Goal: Information Seeking & Learning: Find specific fact

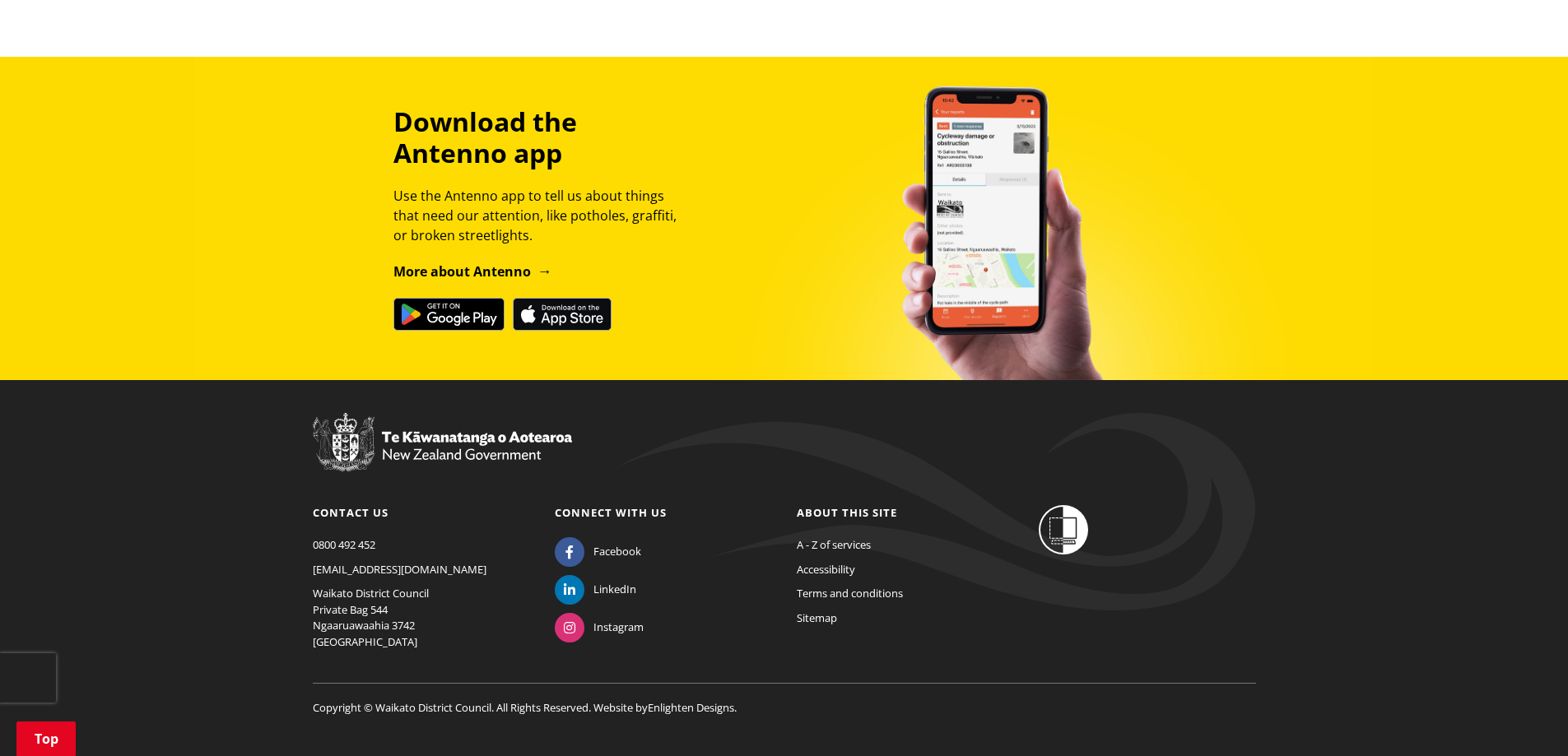
scroll to position [1406, 0]
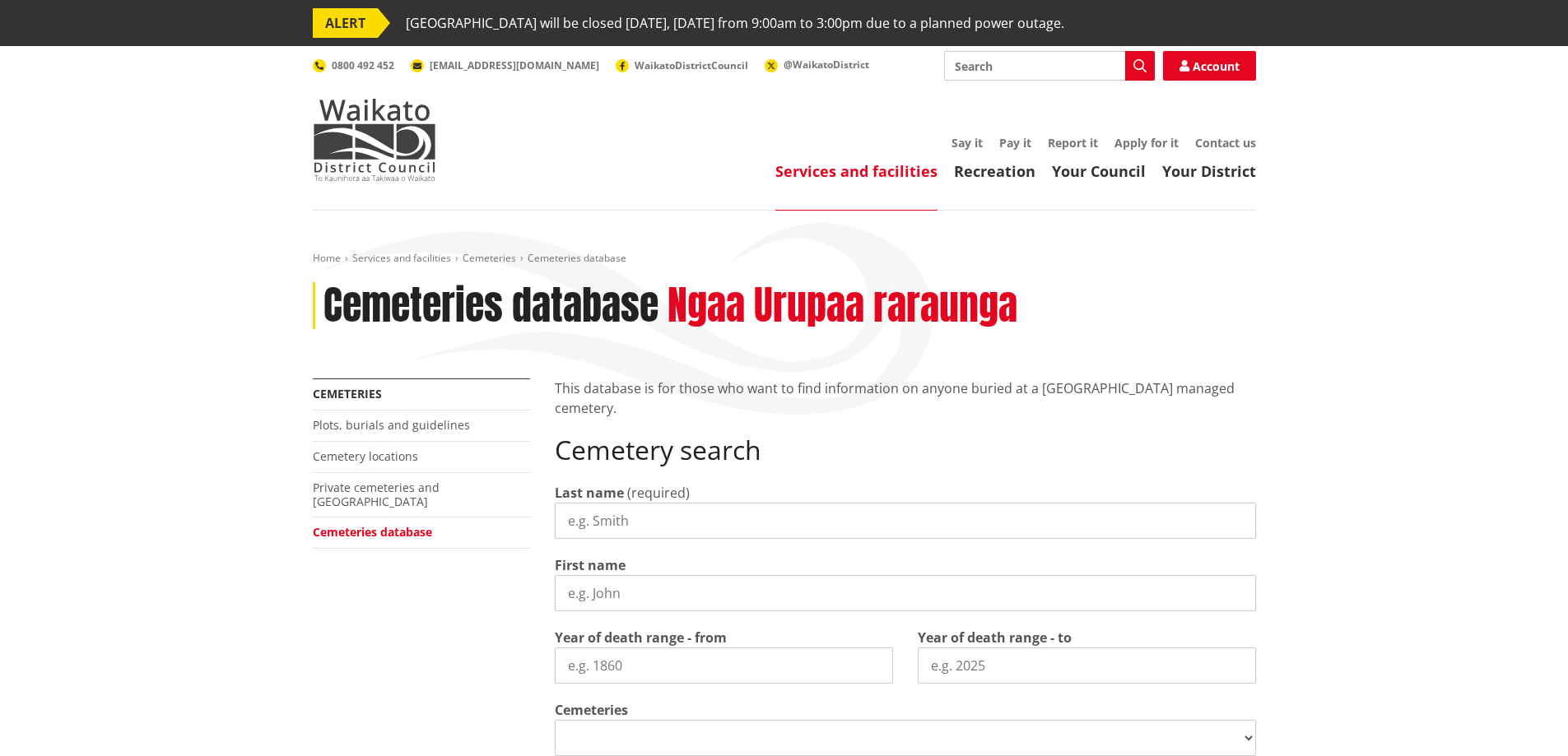
select select
click at [594, 516] on input "Last name" at bounding box center [905, 521] width 701 height 37
type input "[PERSON_NAME]"
click at [680, 668] on input "Year of death range - from" at bounding box center [724, 665] width 338 height 37
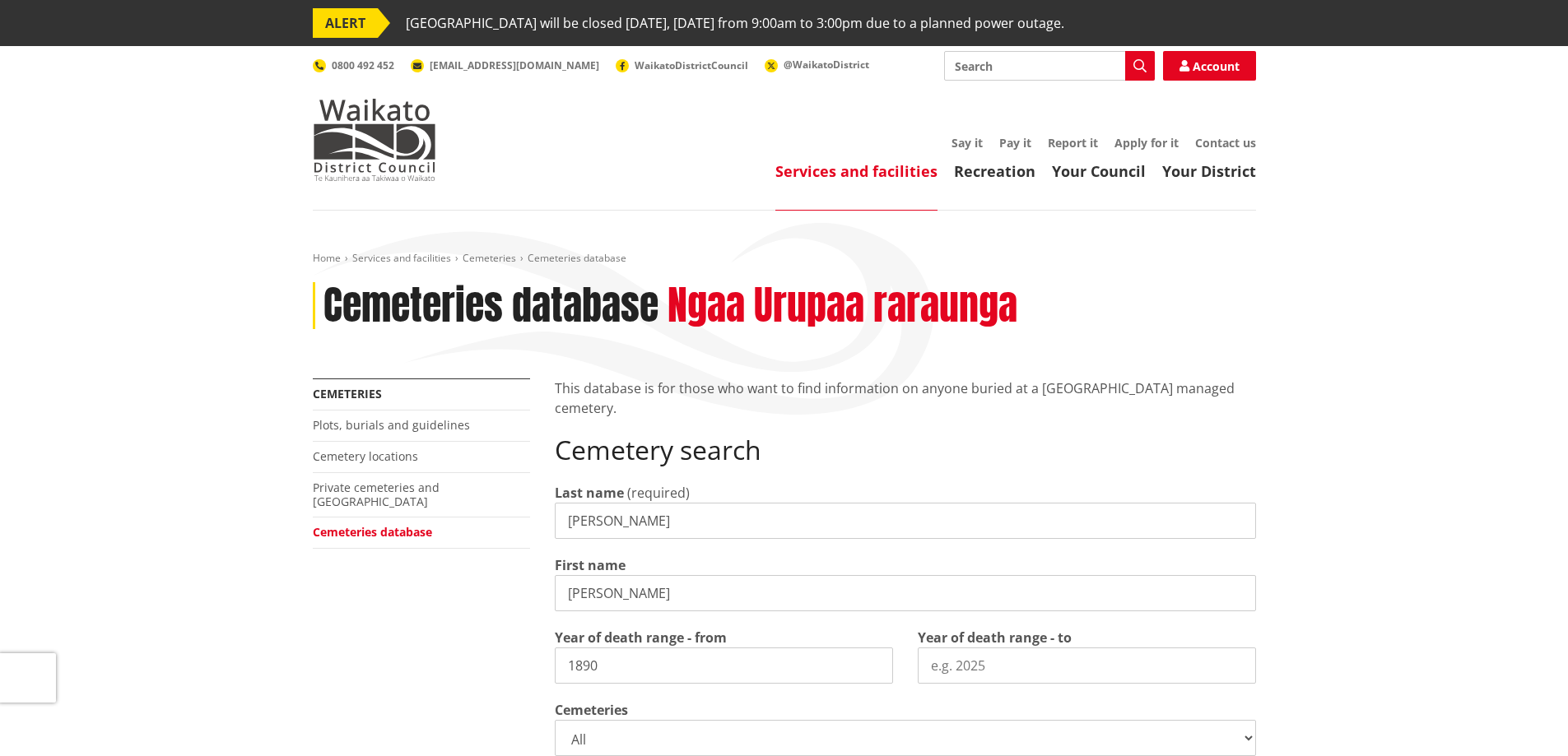
type input "1890"
type input "1970"
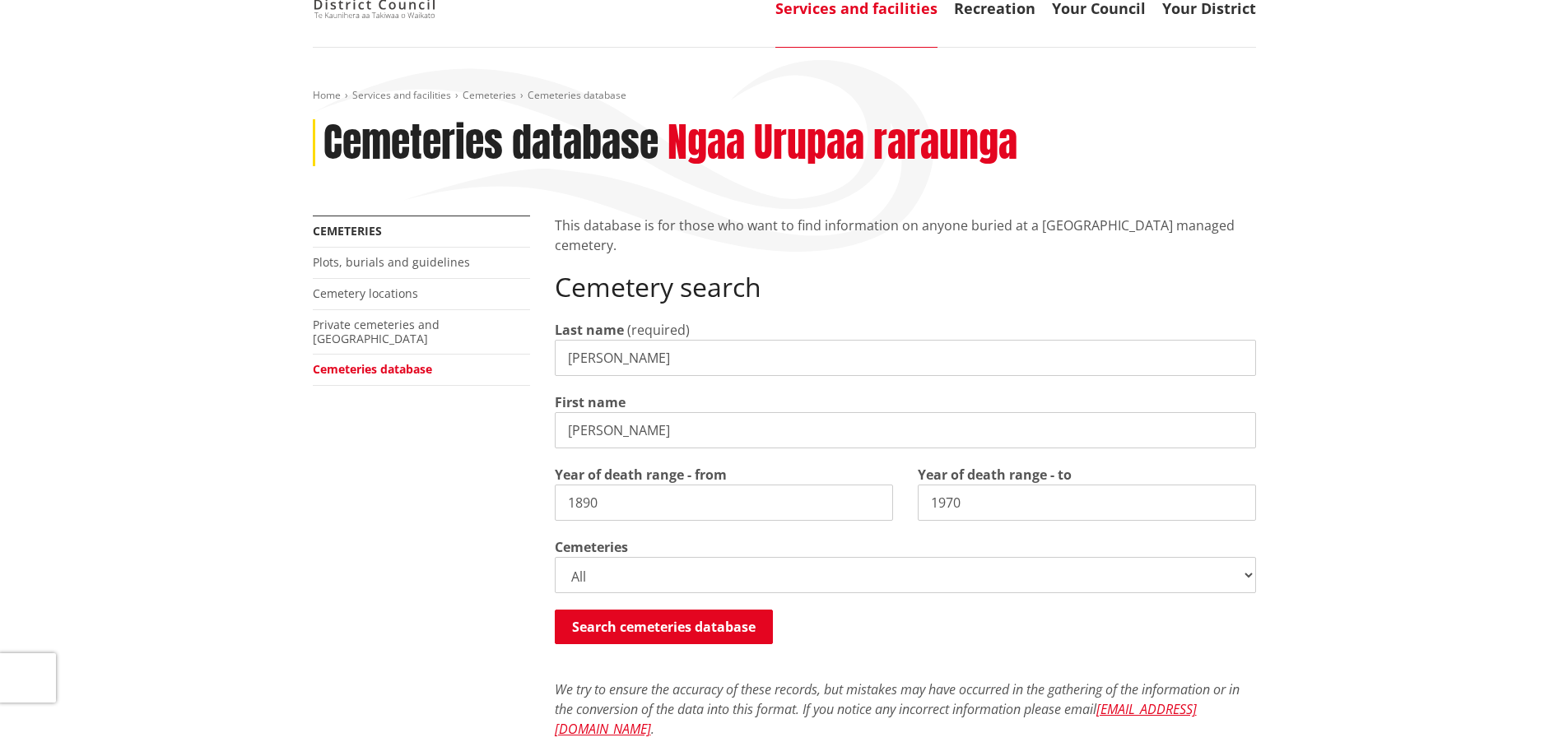
scroll to position [164, 0]
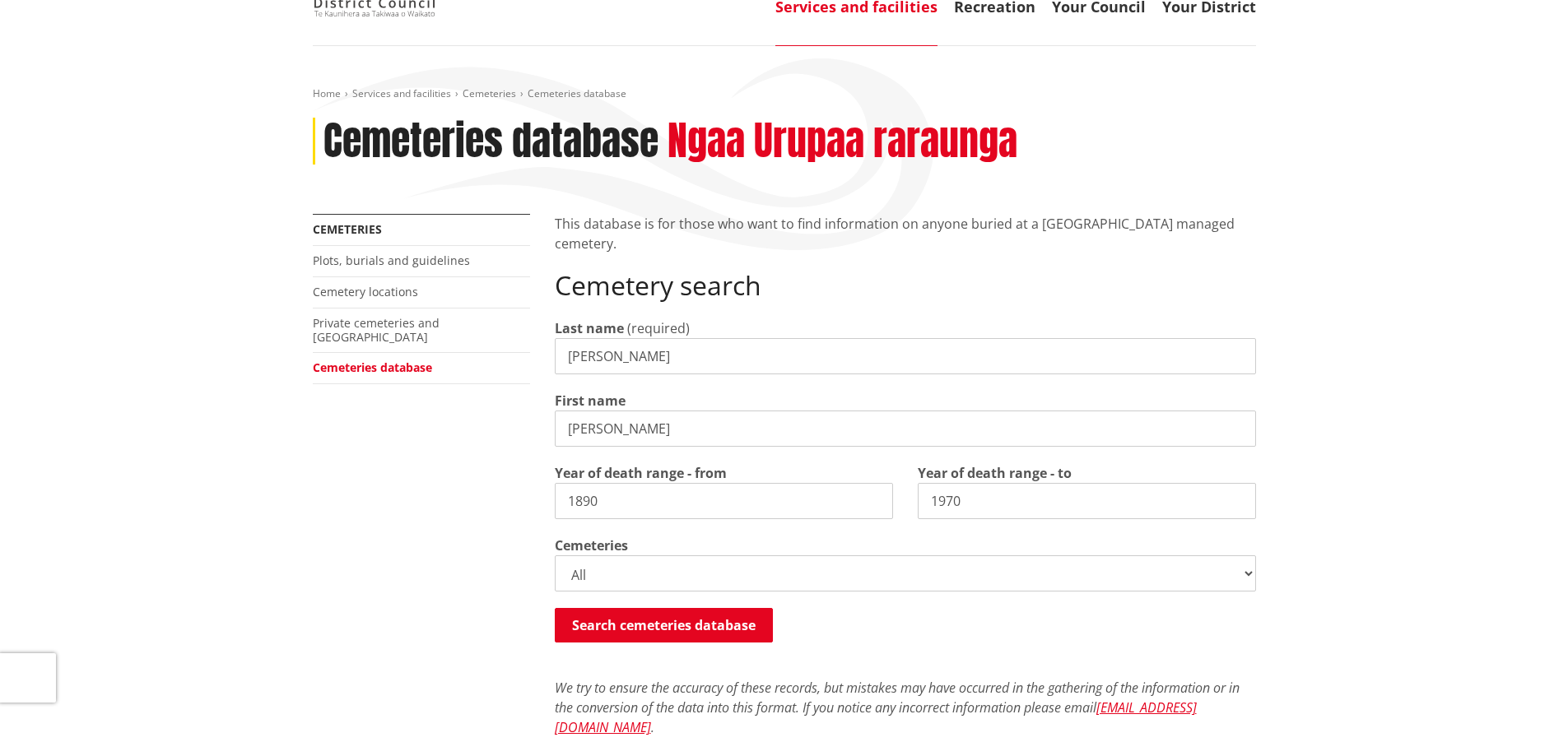
click at [1247, 577] on select "All Gordonton Ashes Memorial Berm Gordonton Lawn [GEOGRAPHIC_DATA] Octagonal As…" at bounding box center [905, 573] width 701 height 37
click at [696, 630] on button "Search cemeteries database" at bounding box center [663, 625] width 218 height 35
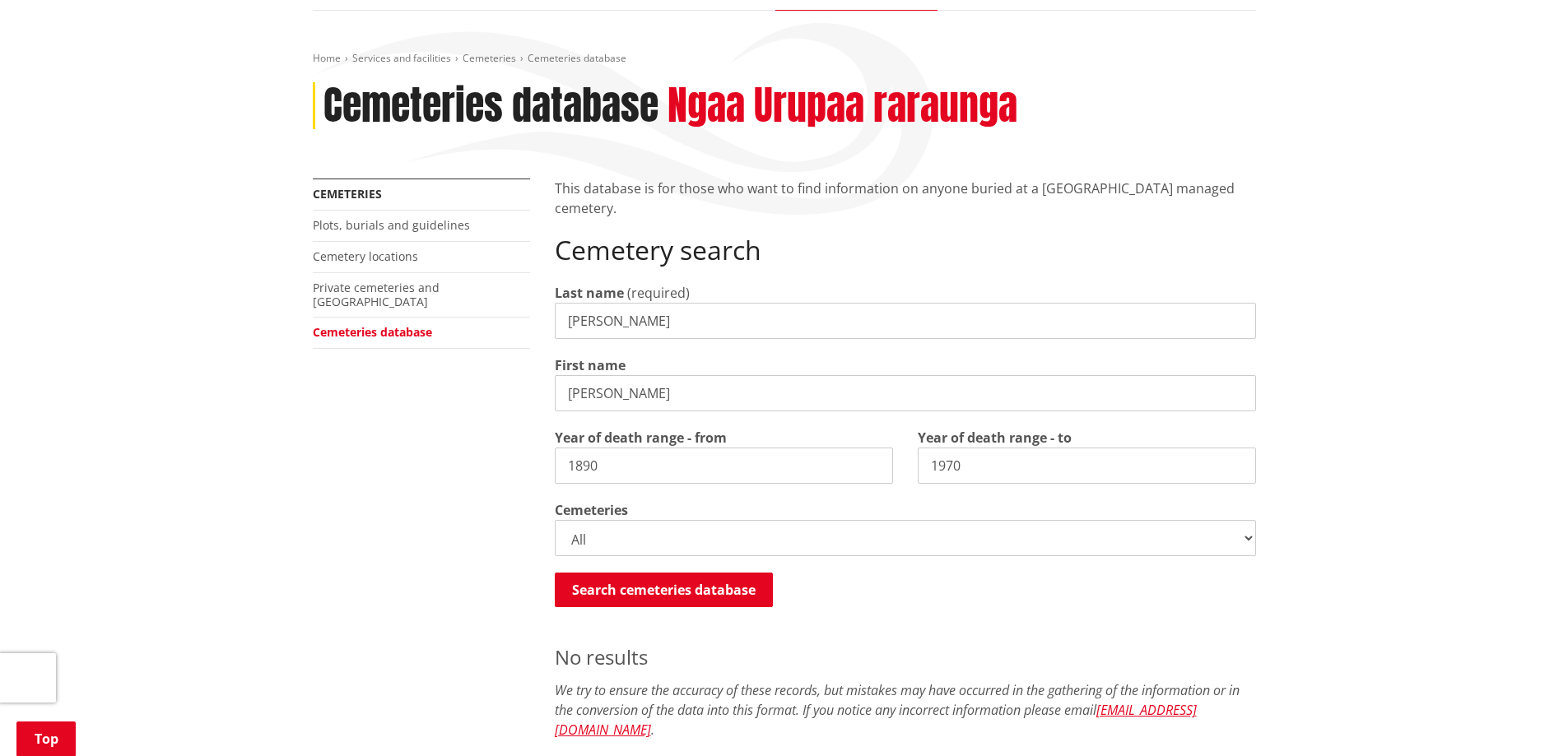
scroll to position [184, 0]
